Goal: Task Accomplishment & Management: Manage account settings

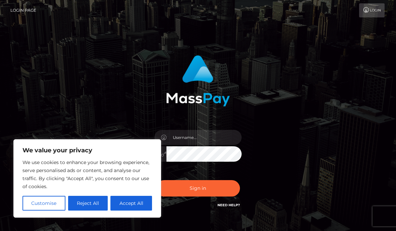
click at [133, 205] on button "Accept All" at bounding box center [131, 203] width 42 height 15
checkbox input "true"
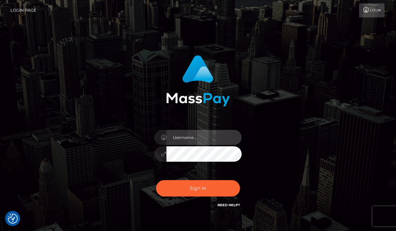
click at [195, 142] on input "text" at bounding box center [203, 137] width 75 height 15
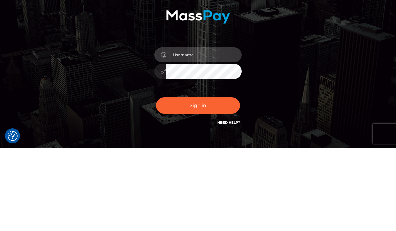
type input "[EMAIL_ADDRESS][DOMAIN_NAME]"
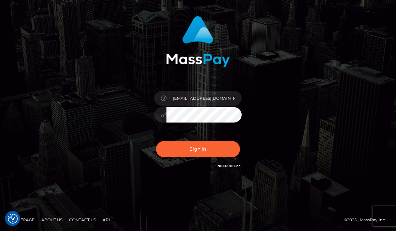
click at [213, 150] on button "Sign in" at bounding box center [198, 149] width 84 height 16
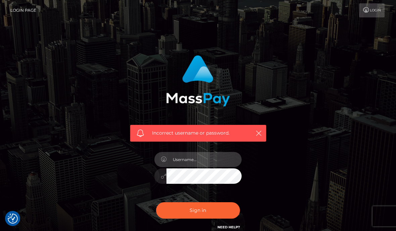
scroll to position [2, 0]
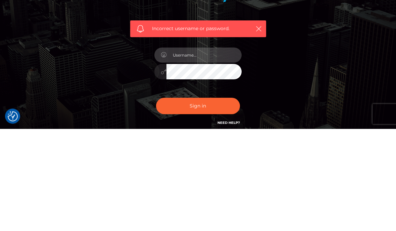
type input "[EMAIL_ADDRESS][DOMAIN_NAME]"
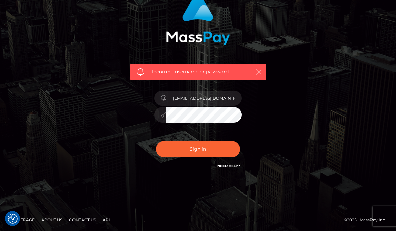
click at [191, 150] on button "Sign in" at bounding box center [198, 149] width 84 height 16
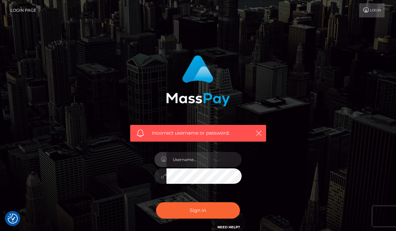
click at [50, 55] on div "Incorrect username or password." at bounding box center [198, 146] width 322 height 193
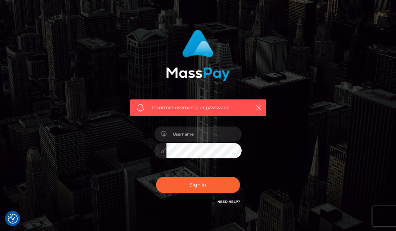
scroll to position [32, 0]
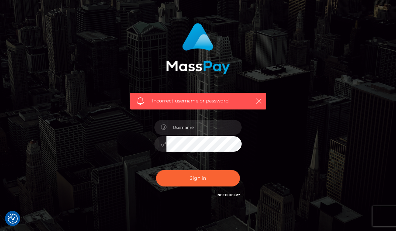
click at [226, 194] on link "Need Help?" at bounding box center [228, 195] width 22 height 4
click at [225, 196] on link "Need Help?" at bounding box center [228, 195] width 22 height 4
click at [175, 129] on input "text" at bounding box center [203, 127] width 75 height 15
click at [212, 127] on input "[EMAIL_ADDRESS][DOMAIN_NAME]" at bounding box center [203, 127] width 75 height 15
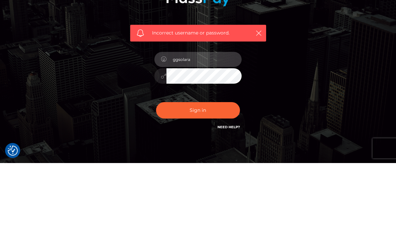
type input "ggsolara"
click at [209, 170] on button "Sign in" at bounding box center [198, 178] width 84 height 16
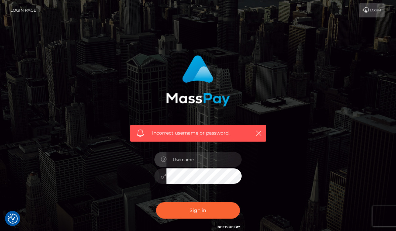
click at [257, 133] on icon "button" at bounding box center [258, 133] width 7 height 7
click at [261, 126] on div "Incorrect username or password." at bounding box center [198, 133] width 136 height 17
click at [256, 136] on icon "button" at bounding box center [258, 133] width 7 height 7
click at [261, 135] on icon "button" at bounding box center [258, 133] width 7 height 7
click at [252, 127] on div "Incorrect username or password." at bounding box center [198, 133] width 136 height 17
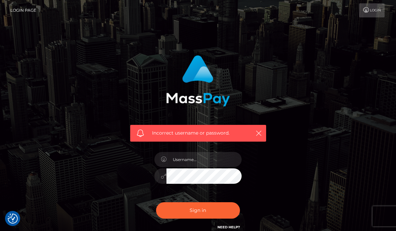
click at [12, 222] on img "Consent Preferences" at bounding box center [13, 219] width 10 height 10
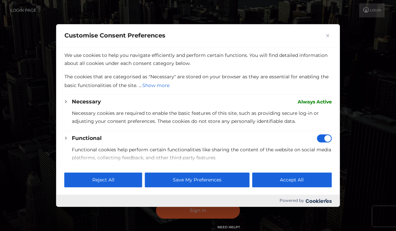
click at [328, 34] on img "Close" at bounding box center [327, 35] width 3 height 3
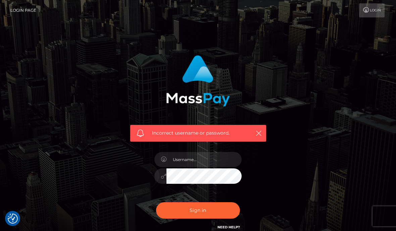
click at [371, 11] on link "Login" at bounding box center [371, 10] width 25 height 14
